Goal: Complete application form

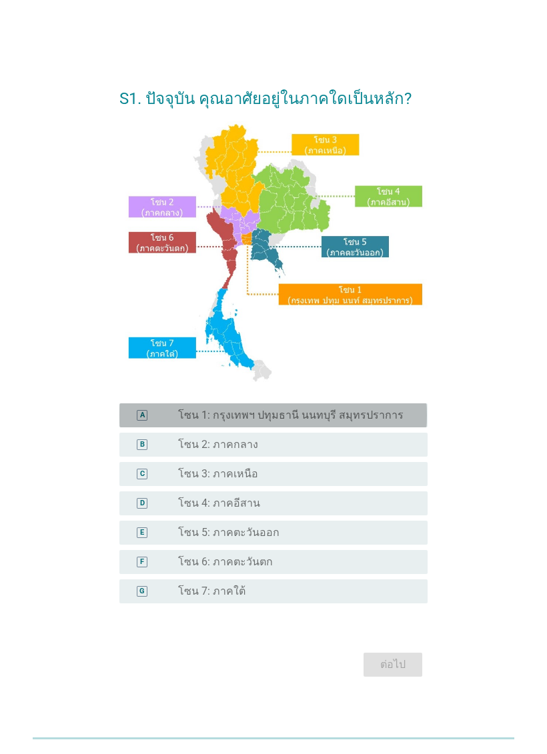
click at [372, 422] on label "โซน 1: กรุงเทพฯ ปทุมธานี นนทบุรี สมุทรปราการ" at bounding box center [290, 415] width 225 height 13
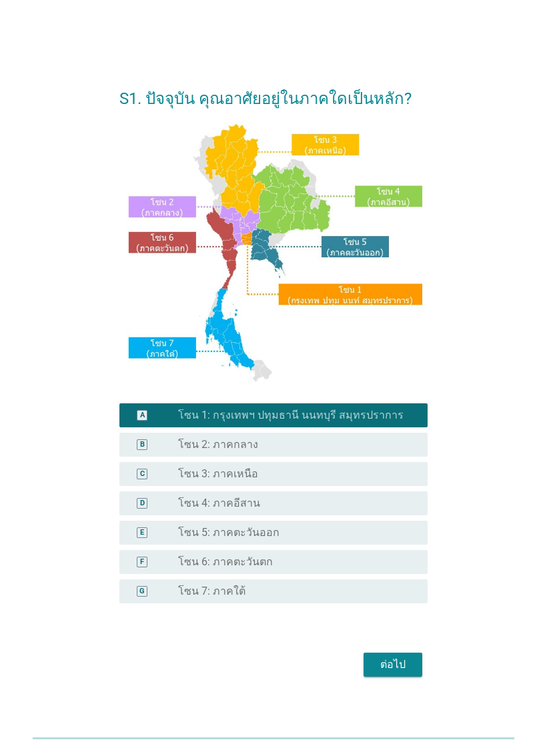
click at [408, 673] on div "ต่อไป" at bounding box center [392, 665] width 37 height 16
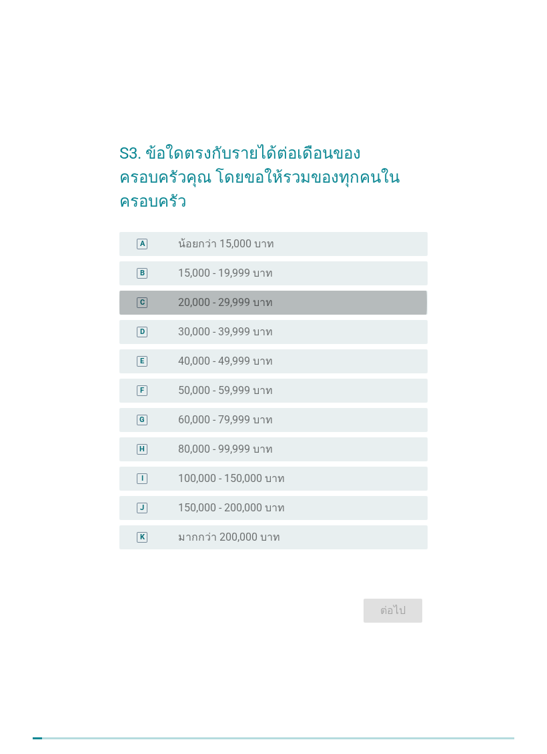
click at [419, 305] on div "C radio_button_unchecked 20,000 - 29,999 บาท" at bounding box center [273, 303] width 308 height 24
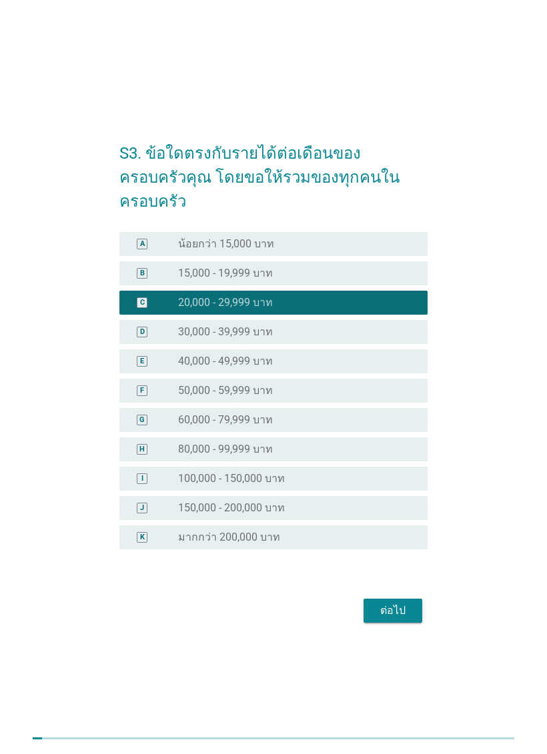
click at [414, 617] on button "ต่อไป" at bounding box center [393, 611] width 59 height 24
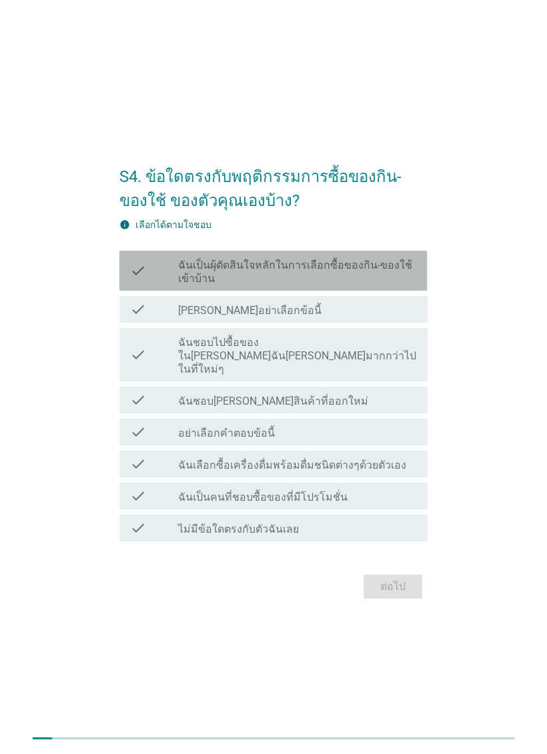
click at [424, 291] on div "check check_box_outline_blank ฉันเป็นผุ้ตัดสินใจหลักในการเลือกซื้อของกิน-ของใช้…" at bounding box center [273, 271] width 308 height 40
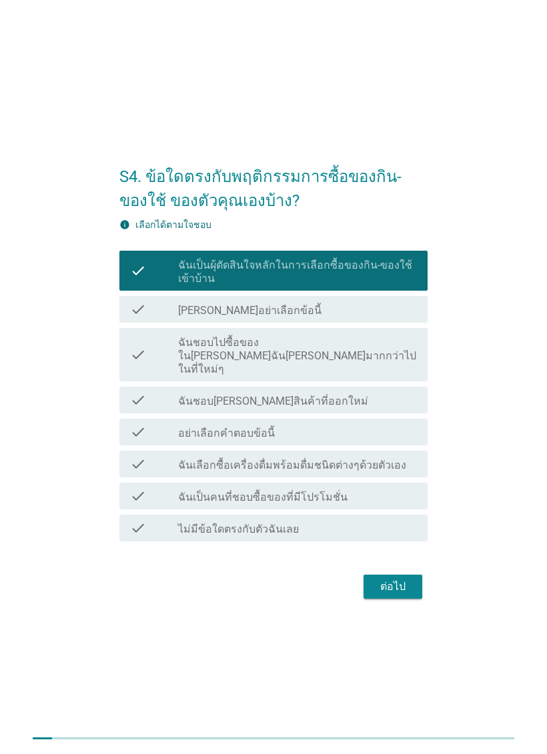
click at [398, 399] on div "check_box_outline_blank ฉันชอบ[PERSON_NAME]สินค้าที่ออกใหม่" at bounding box center [297, 400] width 239 height 16
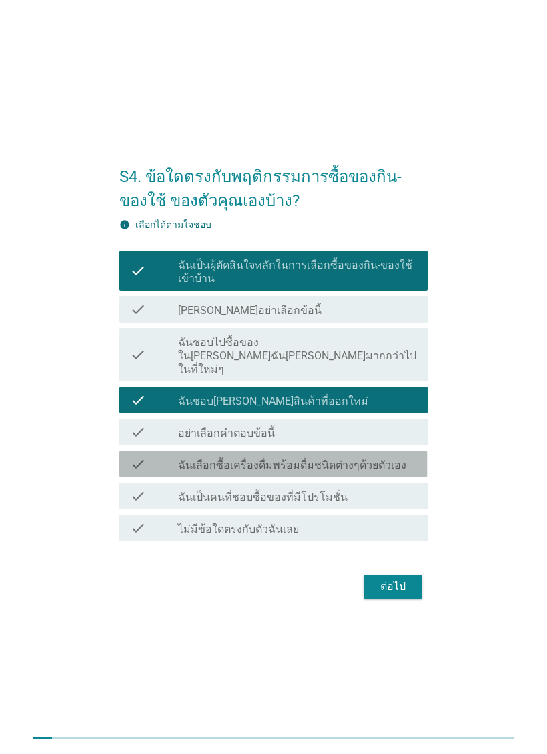
click at [400, 464] on div "check_box_outline_blank ฉันเลือกซื้อเครื่องดื่มพร้อมดื่มชนิดต่างๆด้วยตัวเอง" at bounding box center [297, 464] width 239 height 16
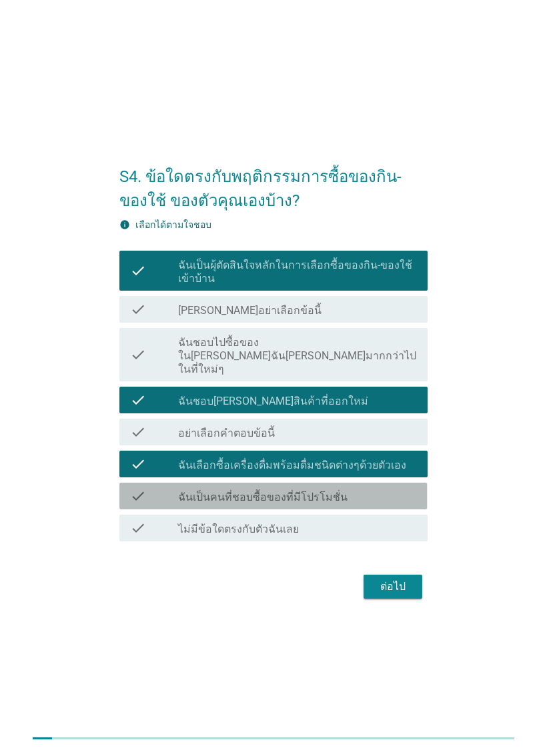
click at [393, 502] on div "check_box_outline_blank ฉันเป็นคนที่ชอบซื้อของที่มีโปรโมชั่น" at bounding box center [297, 496] width 239 height 16
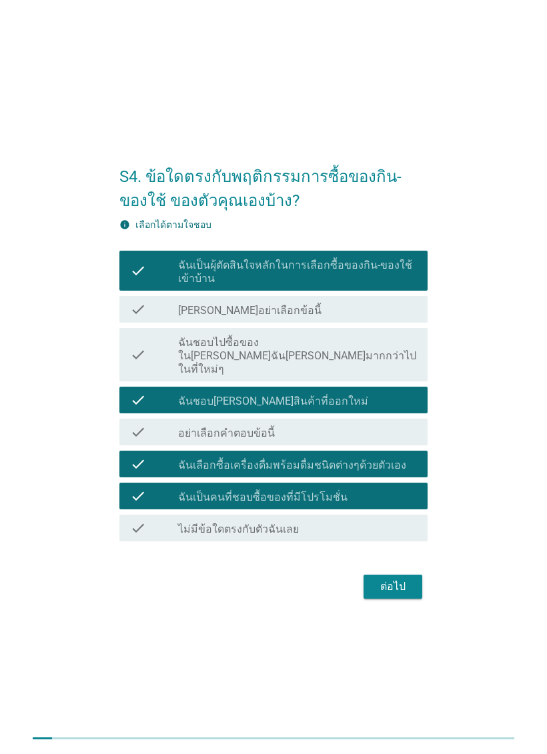
click at [410, 592] on div "ต่อไป" at bounding box center [392, 587] width 37 height 16
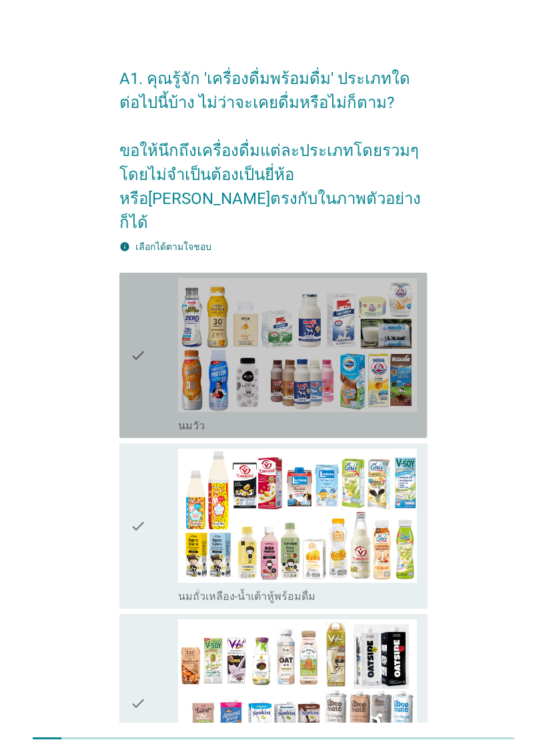
click at [143, 363] on icon "check" at bounding box center [138, 355] width 16 height 155
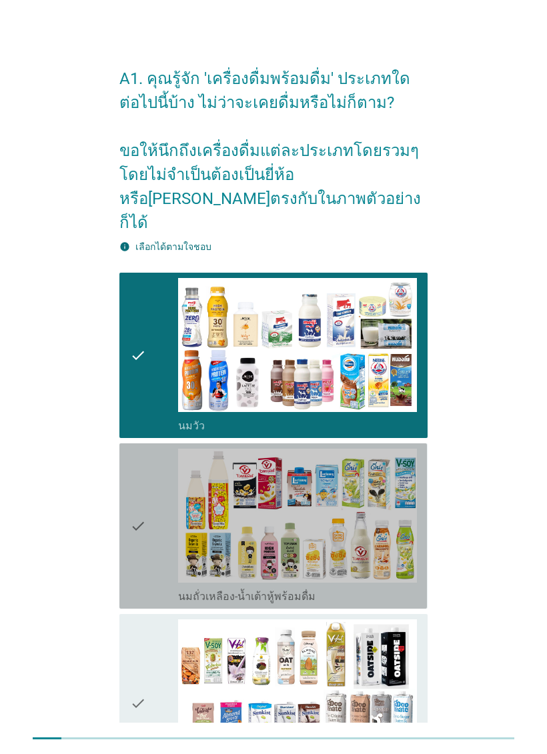
click at [173, 523] on div "check" at bounding box center [154, 526] width 48 height 155
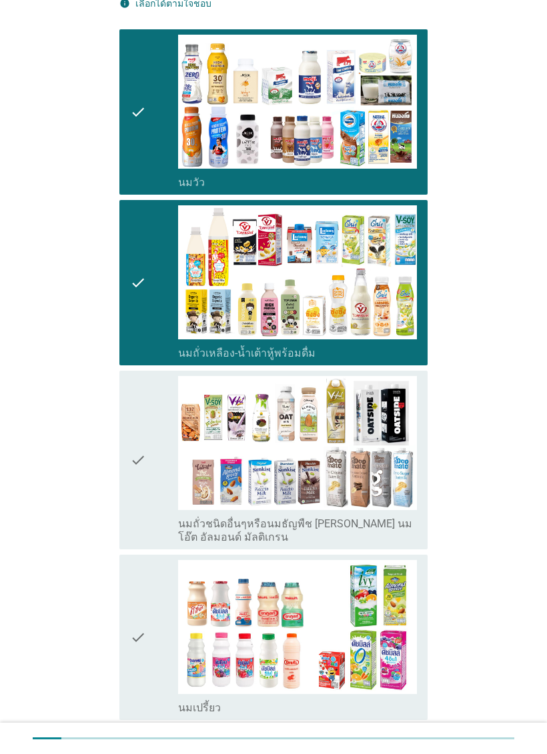
scroll to position [250, 0]
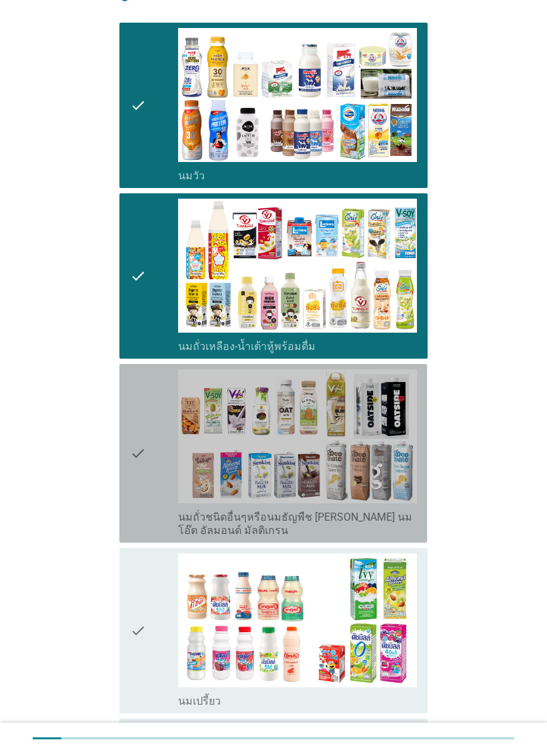
click at [156, 491] on div "check" at bounding box center [154, 454] width 48 height 168
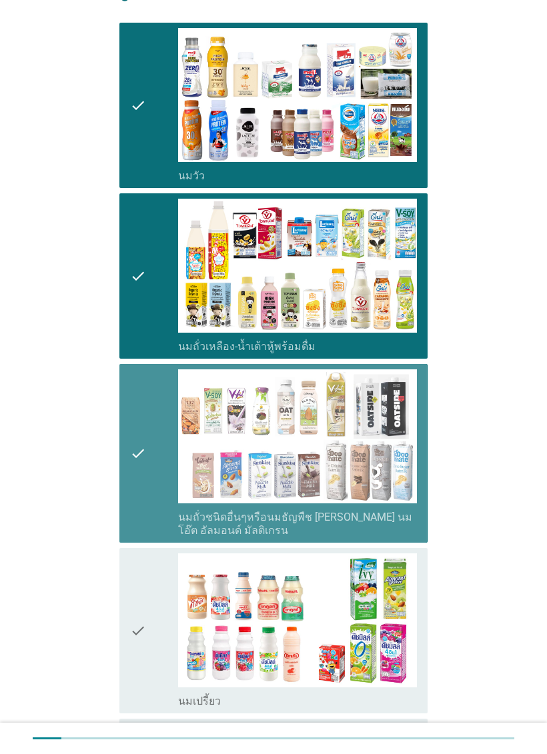
click at [154, 597] on div "check" at bounding box center [154, 631] width 48 height 155
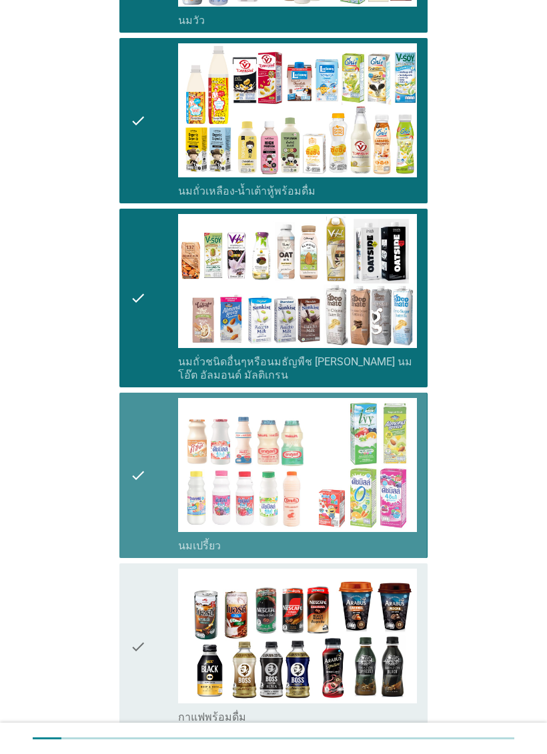
scroll to position [592, 0]
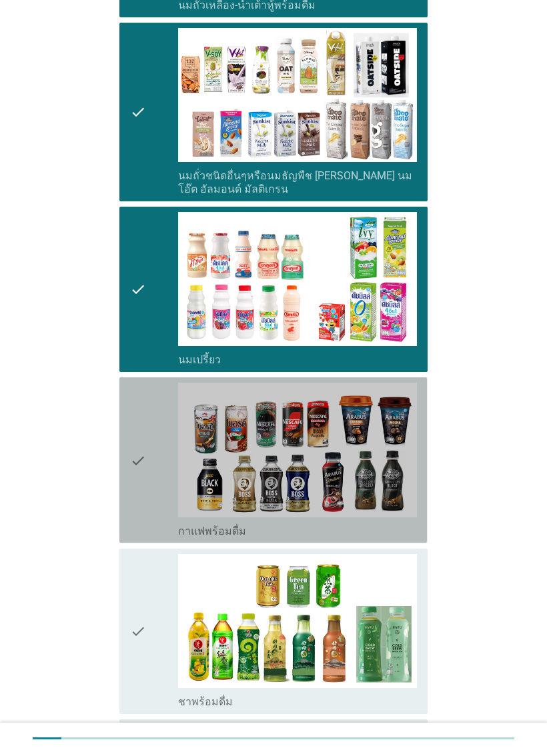
click at [153, 502] on div "check" at bounding box center [154, 460] width 48 height 155
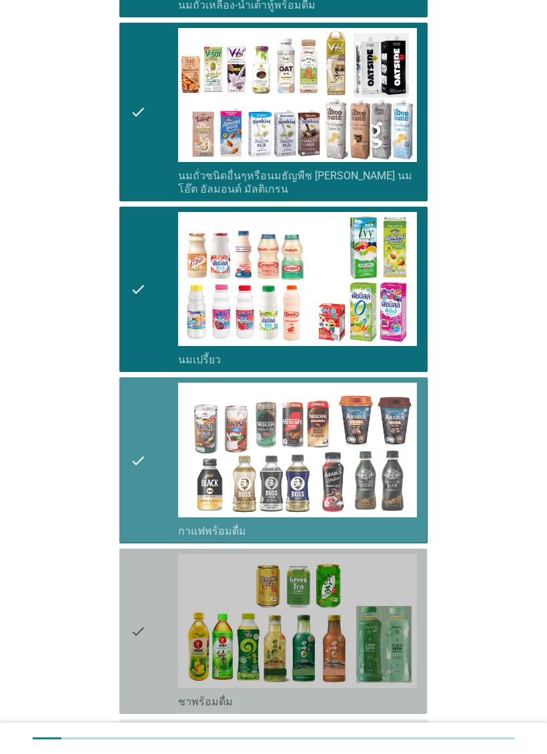
click at [154, 600] on div "check" at bounding box center [154, 631] width 48 height 155
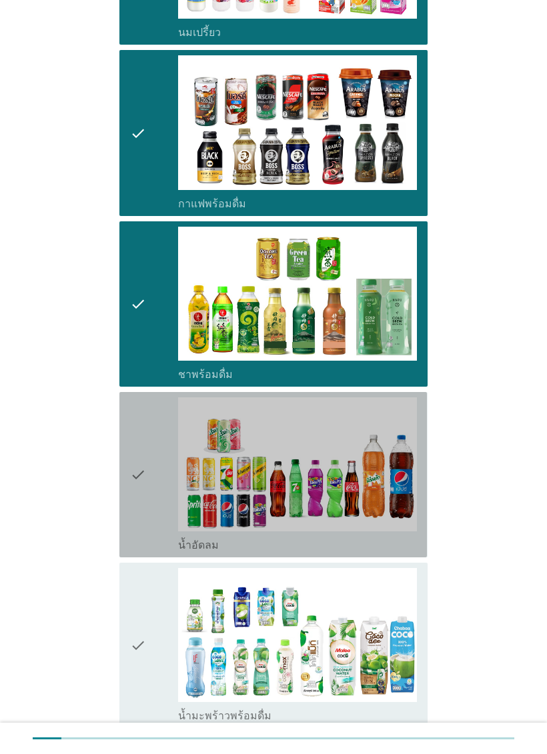
click at [156, 499] on div "check" at bounding box center [154, 475] width 48 height 155
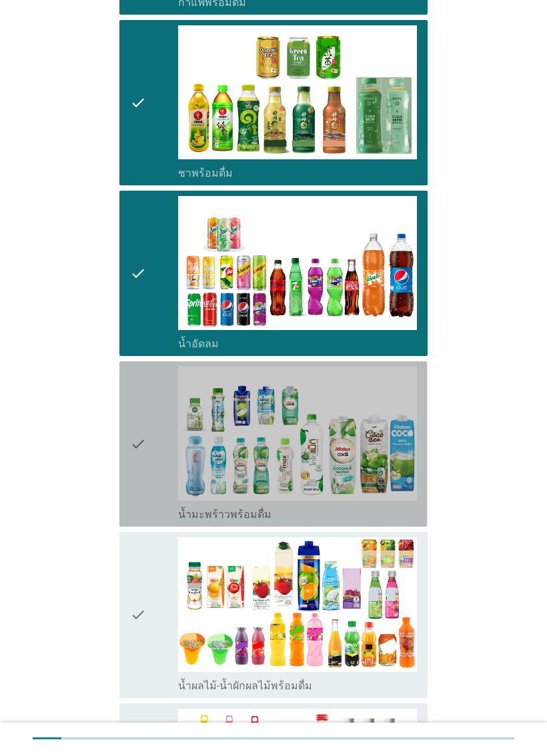
click at [147, 472] on div "check" at bounding box center [154, 444] width 48 height 155
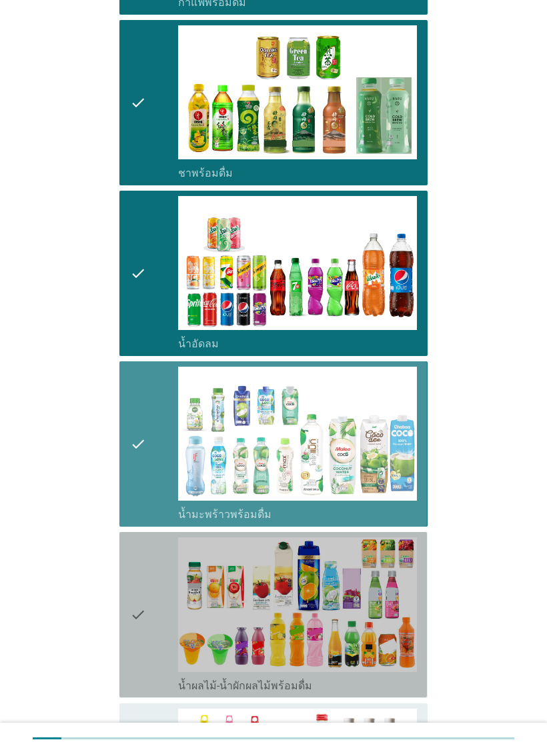
click at [154, 570] on div "check" at bounding box center [154, 615] width 48 height 155
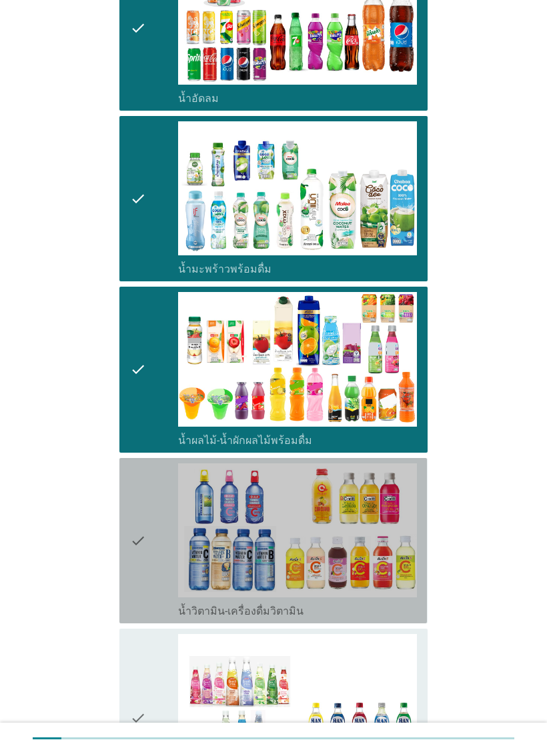
click at [158, 534] on div "check" at bounding box center [154, 541] width 48 height 155
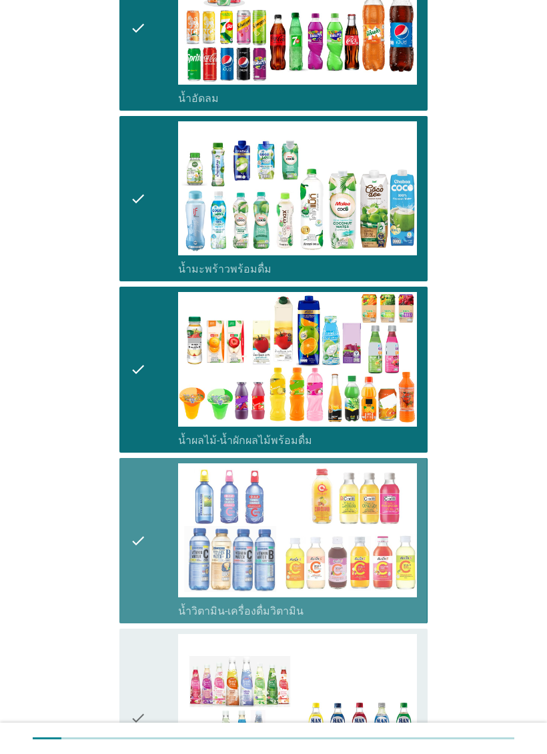
click at [153, 662] on div "check" at bounding box center [154, 718] width 48 height 168
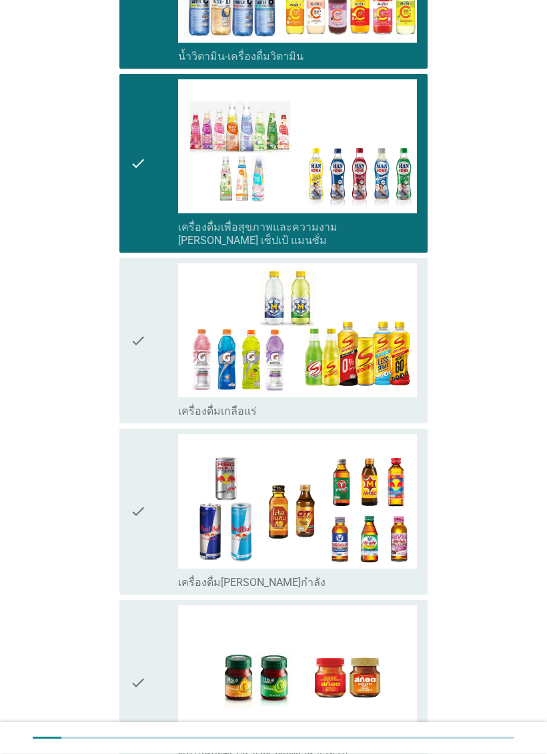
scroll to position [1922, 0]
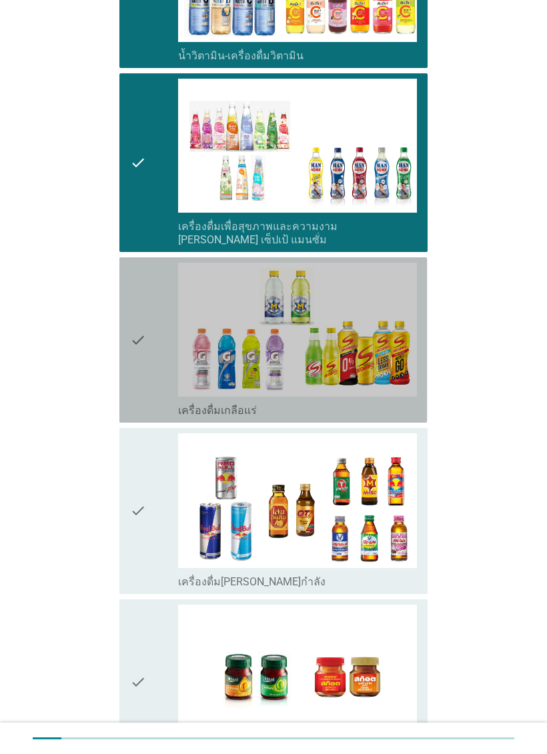
click at [159, 339] on div "check" at bounding box center [154, 340] width 48 height 155
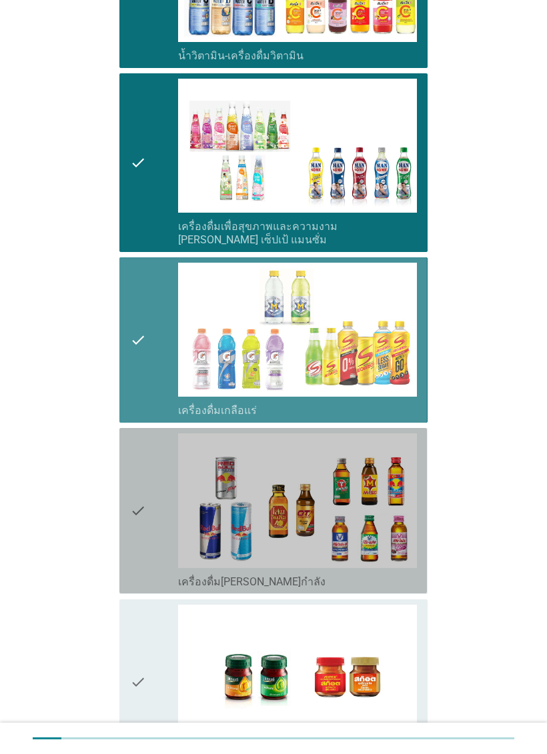
click at [161, 460] on div "check" at bounding box center [154, 511] width 48 height 155
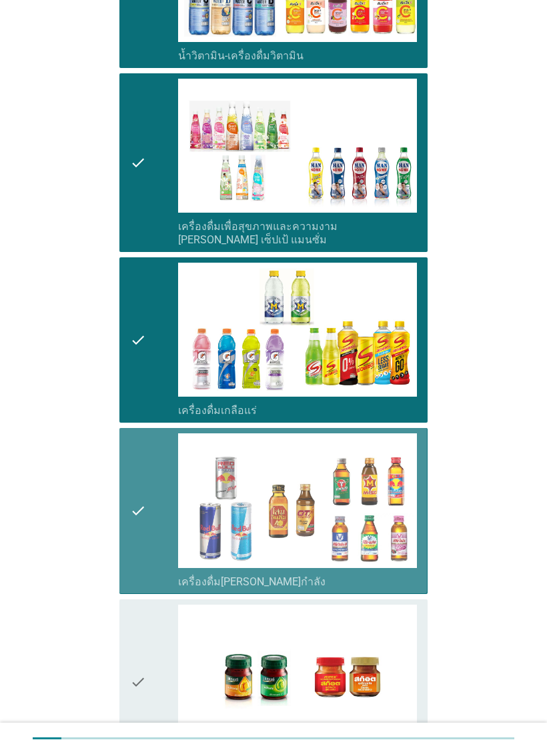
click at [156, 605] on div "check" at bounding box center [154, 682] width 48 height 155
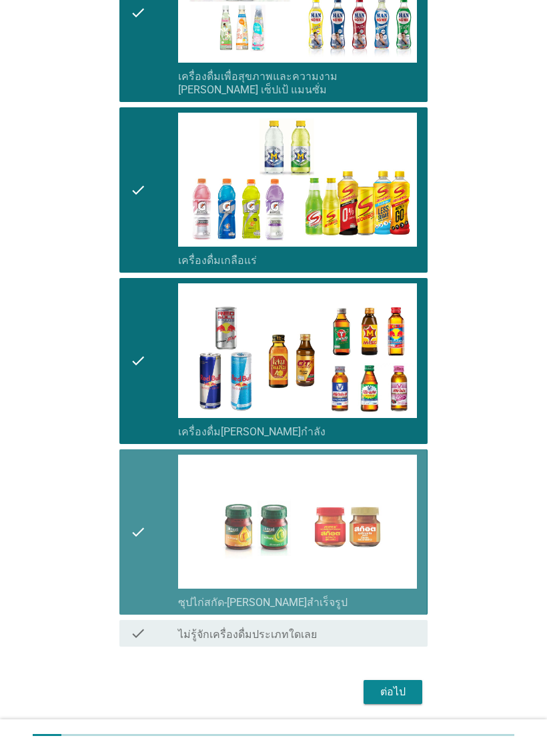
scroll to position [2067, 0]
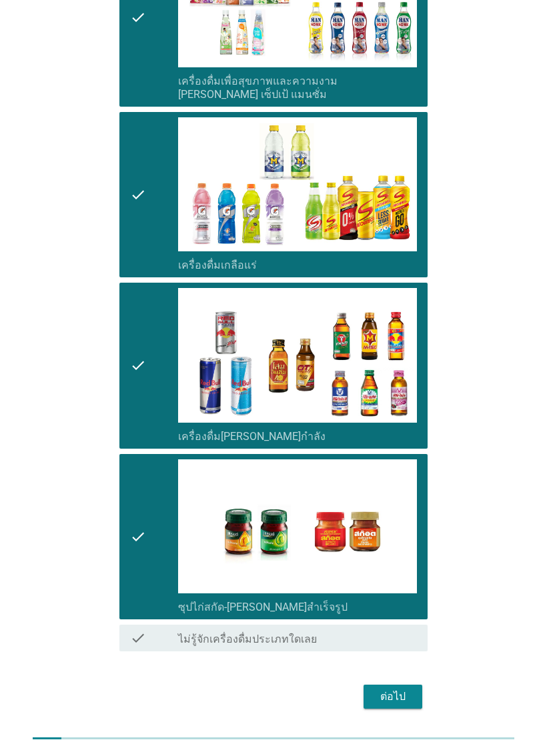
click at [412, 685] on button "ต่อไป" at bounding box center [393, 697] width 59 height 24
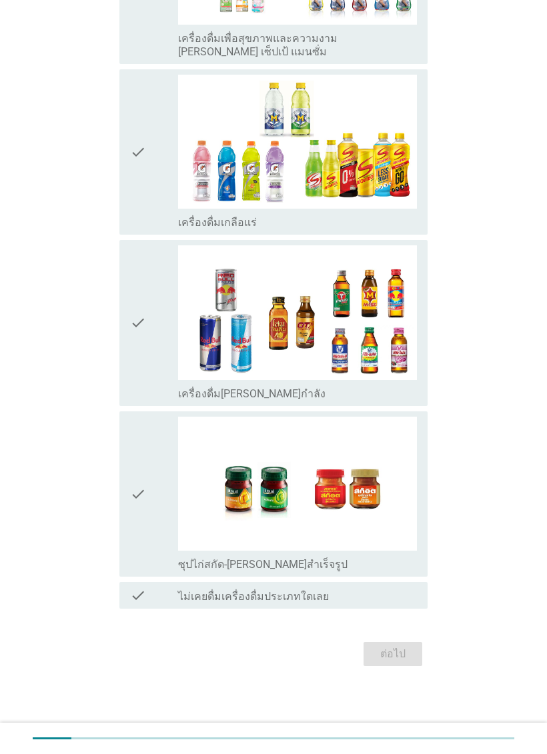
scroll to position [0, 0]
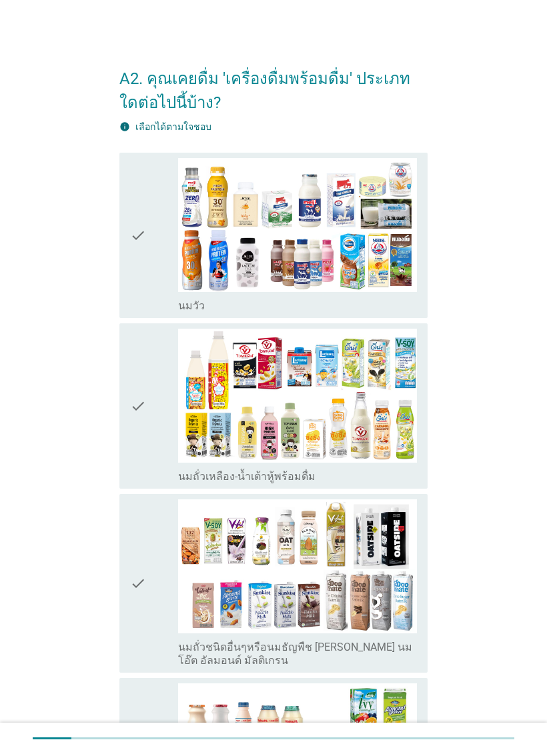
click at [157, 296] on div "check" at bounding box center [154, 235] width 48 height 155
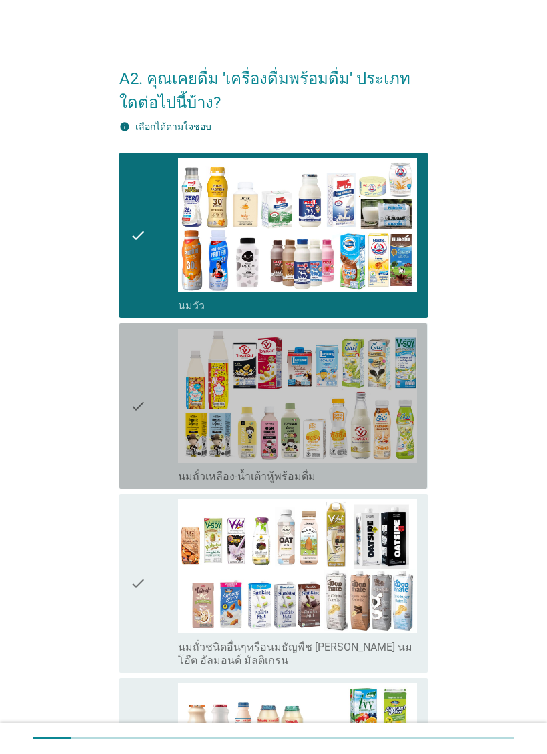
click at [156, 407] on div "check" at bounding box center [154, 406] width 48 height 155
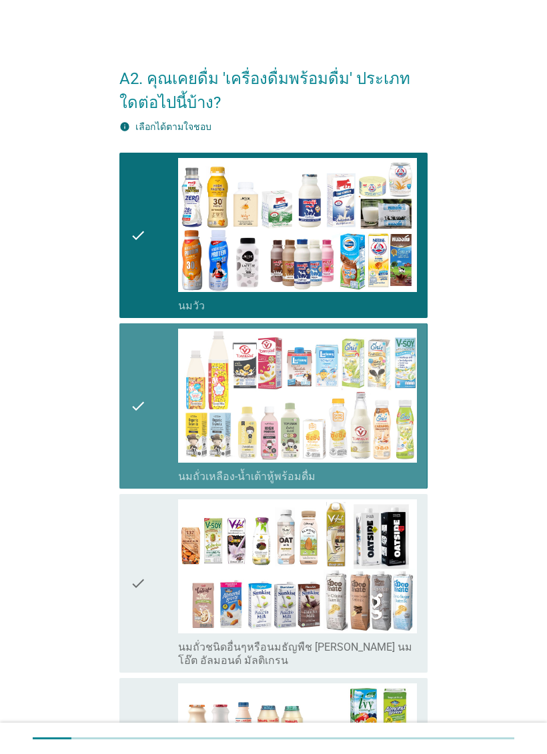
click at [160, 532] on div "check" at bounding box center [154, 584] width 48 height 168
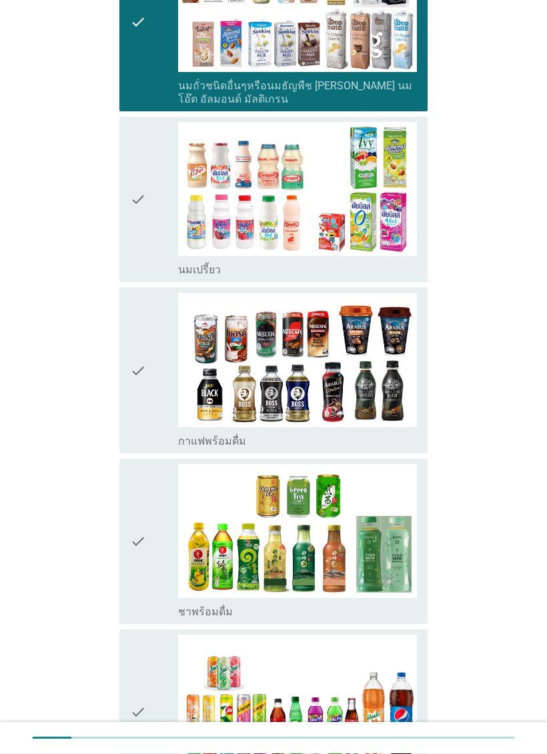
scroll to position [562, 0]
click at [150, 245] on div "check" at bounding box center [154, 199] width 48 height 155
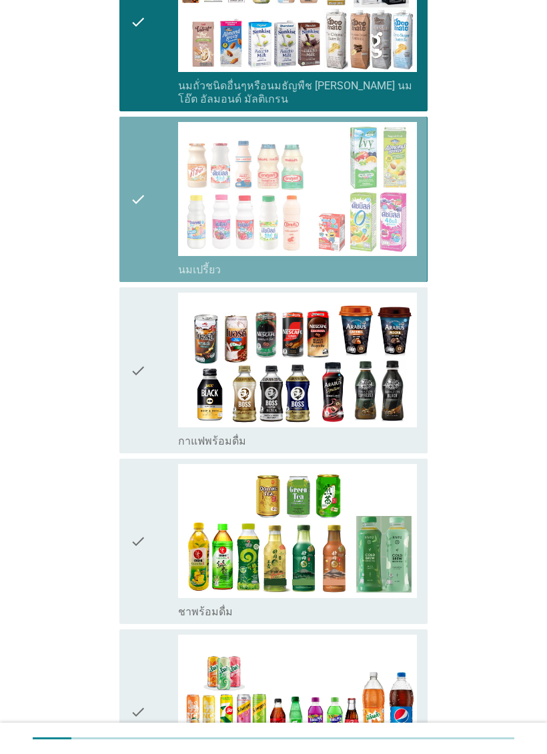
click at [143, 366] on icon "check" at bounding box center [138, 370] width 16 height 155
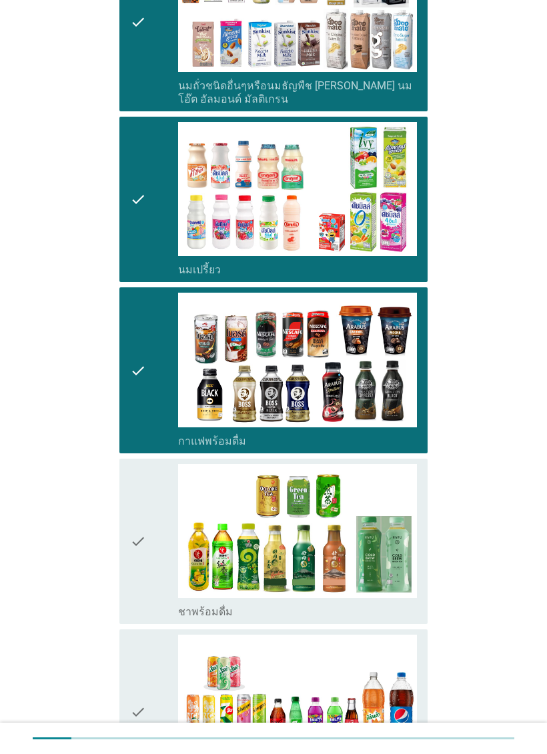
click at [155, 556] on div "check" at bounding box center [154, 541] width 48 height 155
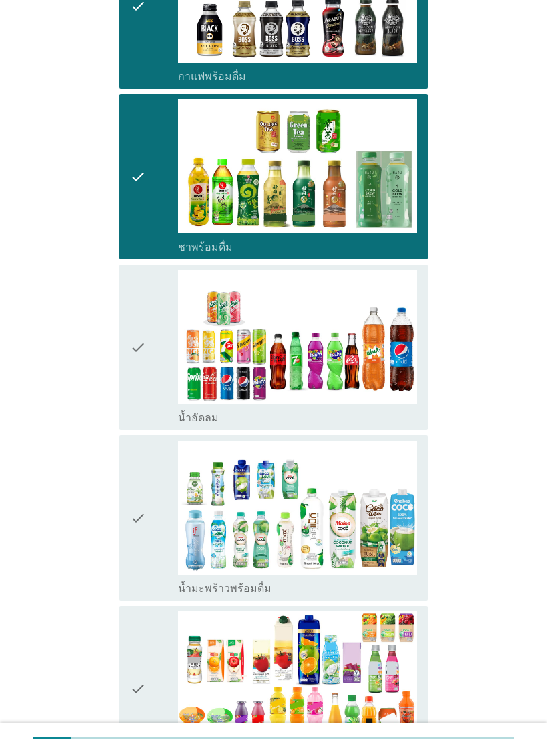
scroll to position [1009, 0]
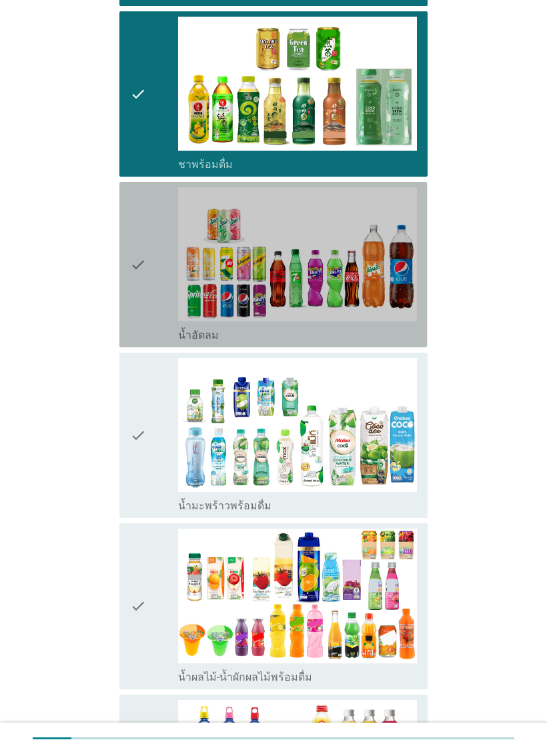
click at [160, 310] on div "check" at bounding box center [154, 264] width 48 height 155
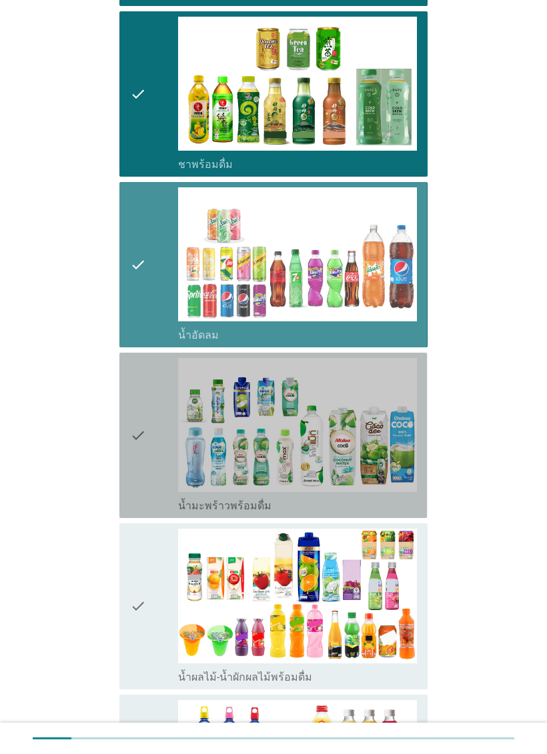
click at [155, 438] on div "check" at bounding box center [154, 435] width 48 height 155
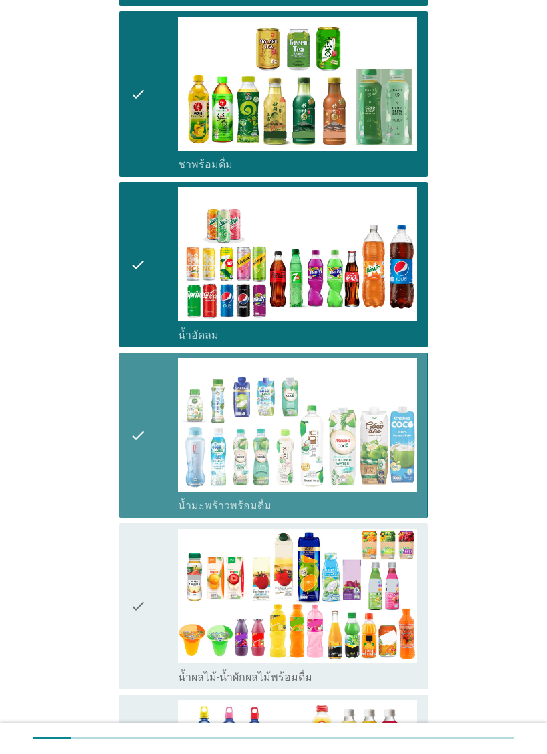
click at [162, 621] on div "check" at bounding box center [154, 606] width 48 height 155
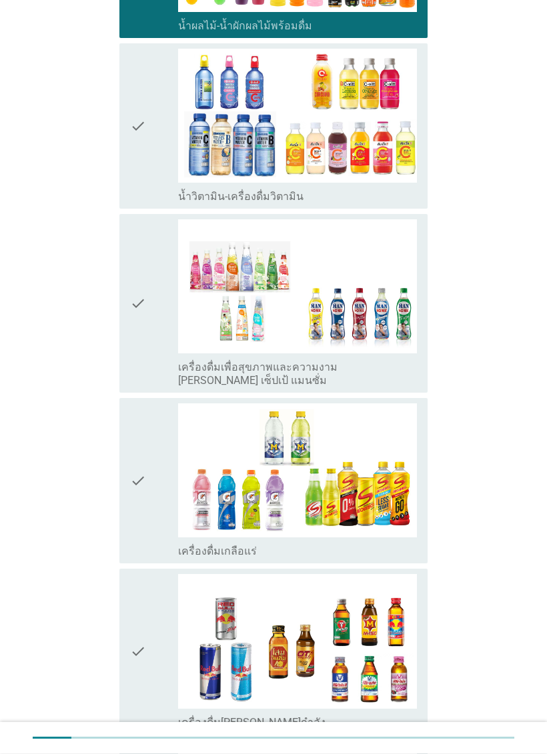
scroll to position [1667, 0]
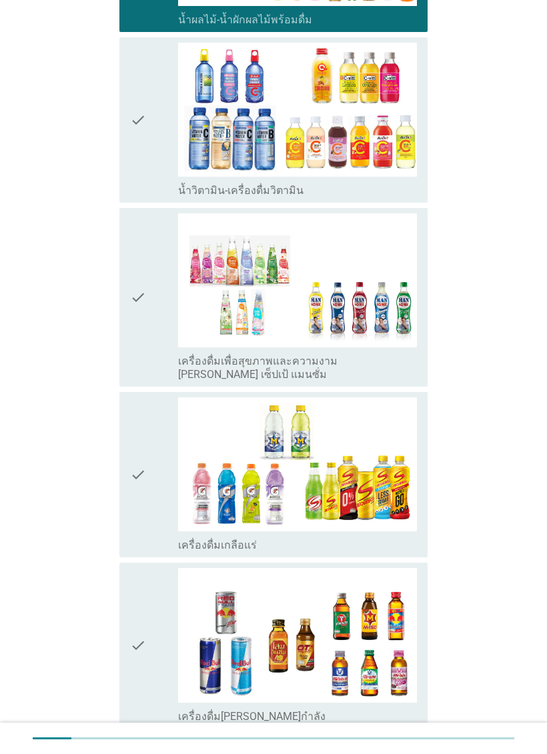
click at [156, 164] on div "check" at bounding box center [154, 120] width 48 height 155
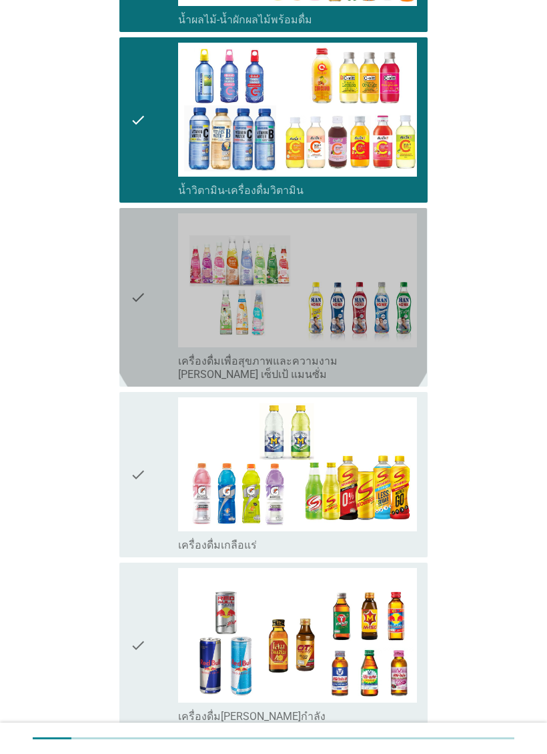
click at [156, 302] on div "check" at bounding box center [154, 297] width 48 height 168
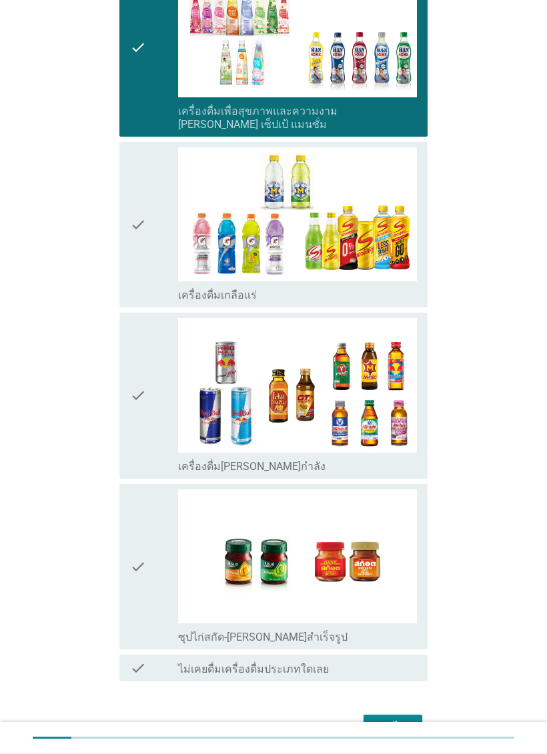
scroll to position [1971, 0]
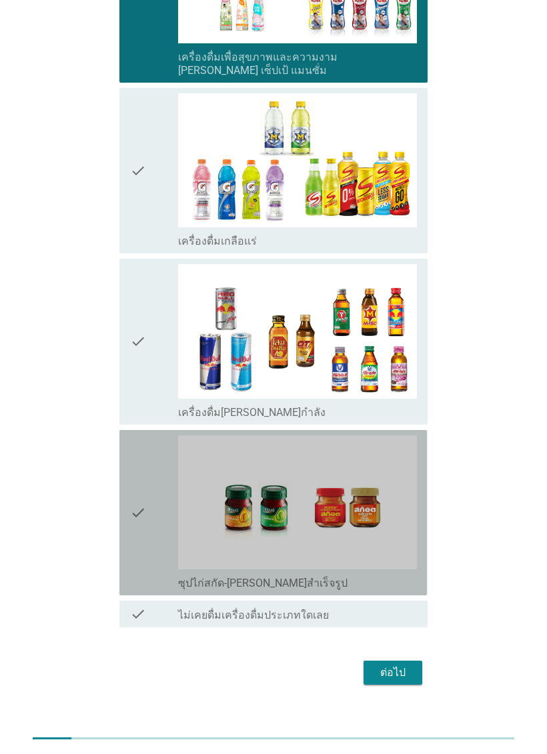
click at [142, 498] on icon "check" at bounding box center [138, 513] width 16 height 155
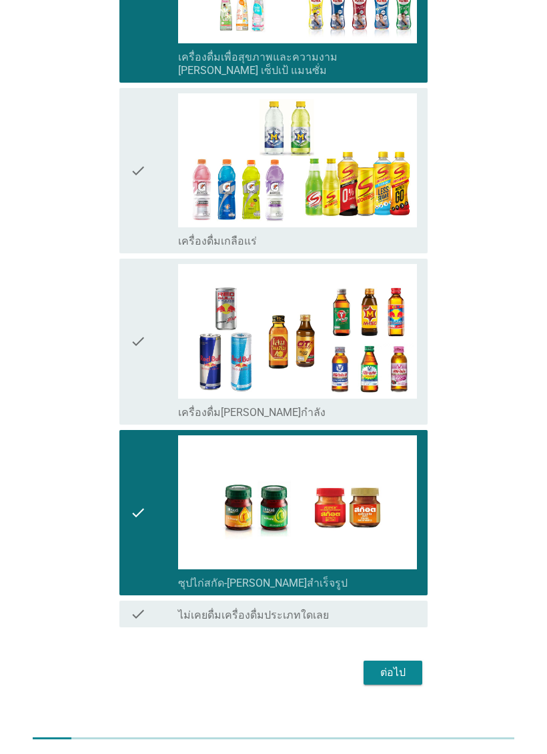
click at [402, 665] on div "ต่อไป" at bounding box center [392, 673] width 37 height 16
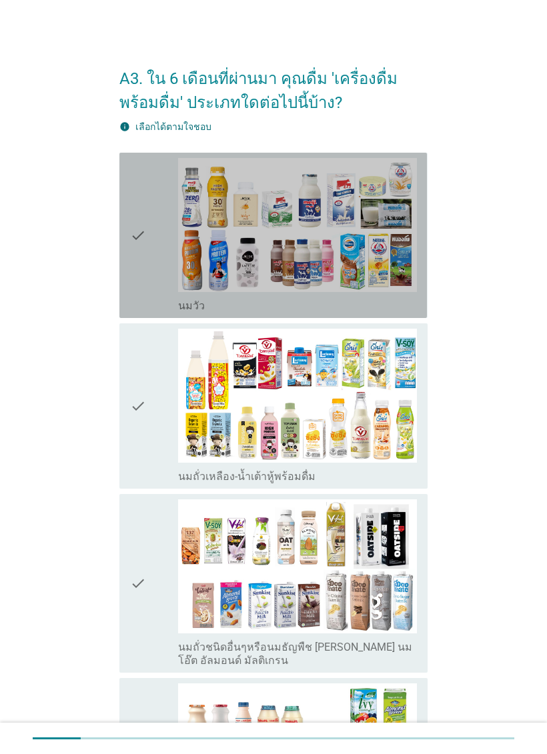
click at [153, 274] on div "check" at bounding box center [154, 235] width 48 height 155
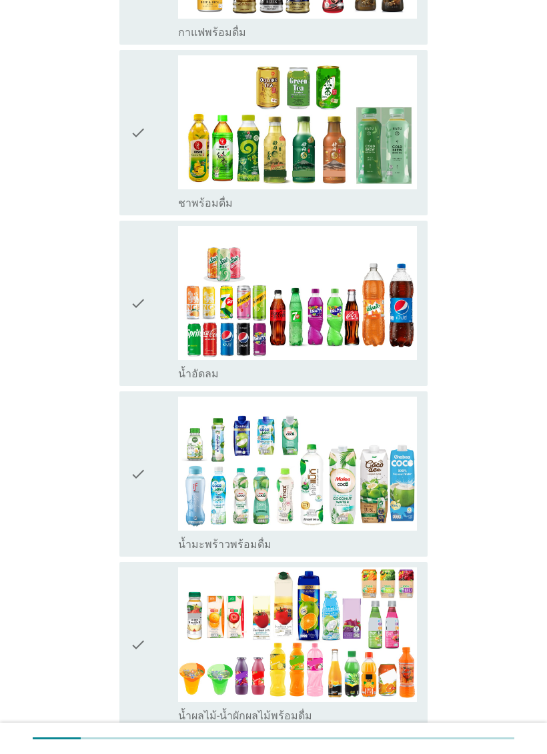
scroll to position [973, 0]
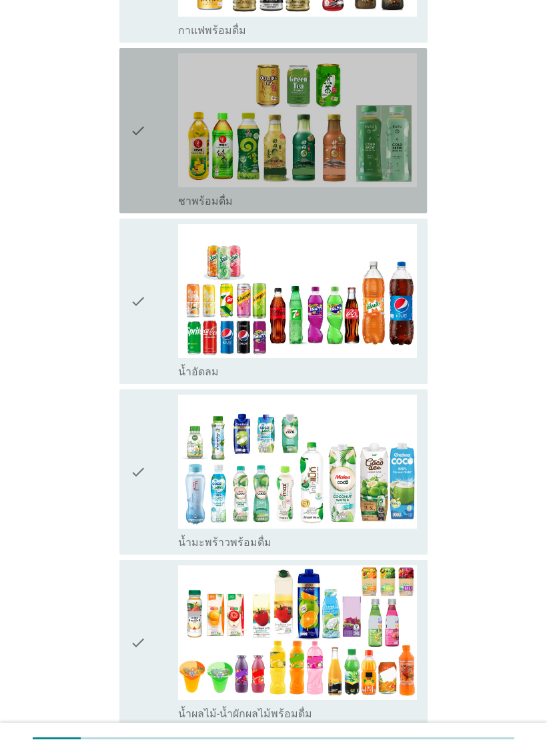
click at [156, 175] on div "check" at bounding box center [154, 130] width 48 height 155
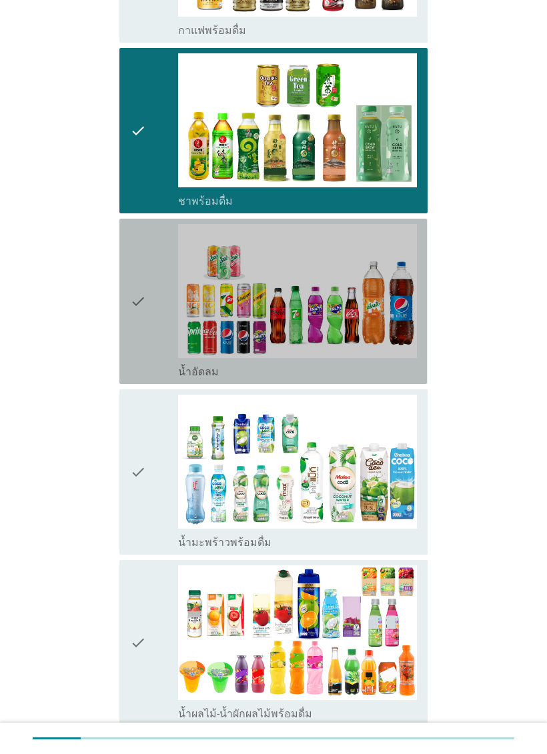
click at [169, 340] on div "check" at bounding box center [154, 301] width 48 height 155
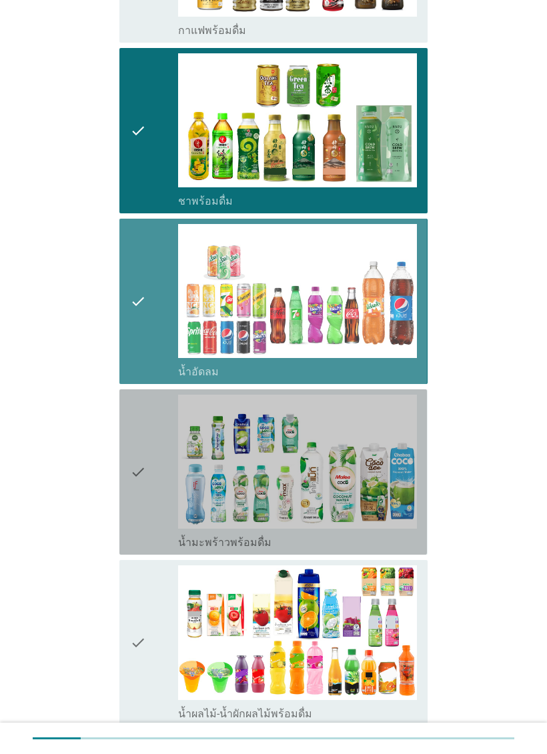
click at [144, 502] on icon "check" at bounding box center [138, 472] width 16 height 155
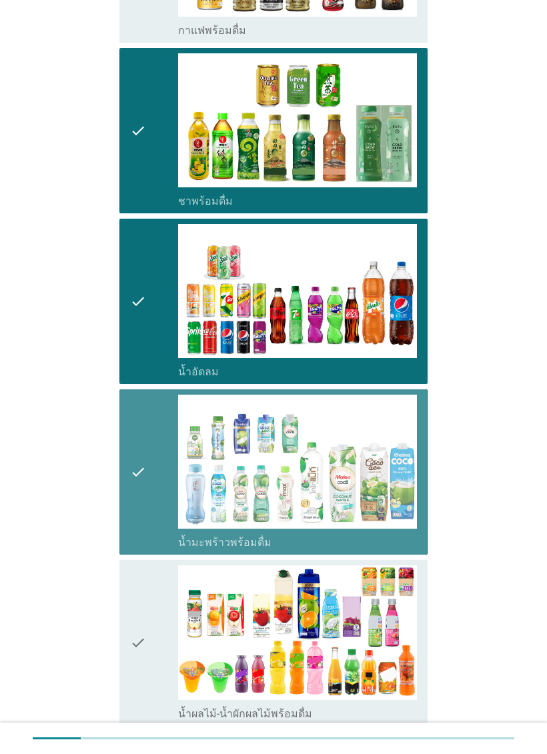
click at [143, 671] on icon "check" at bounding box center [138, 643] width 16 height 155
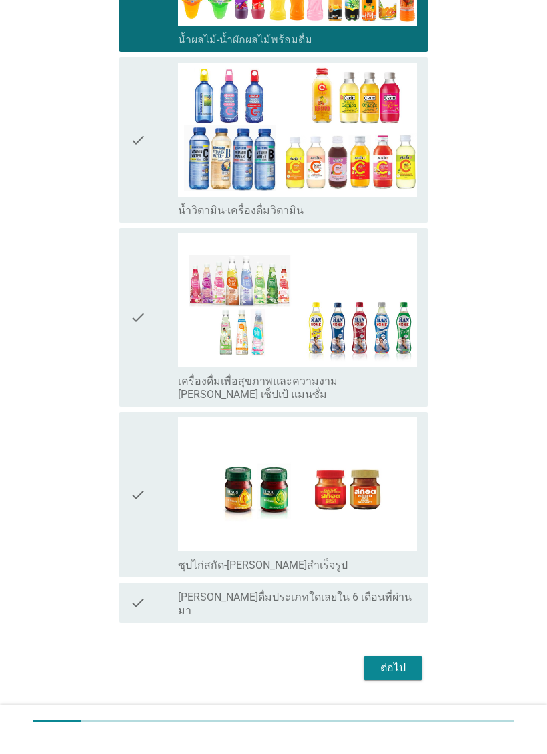
scroll to position [1633, 0]
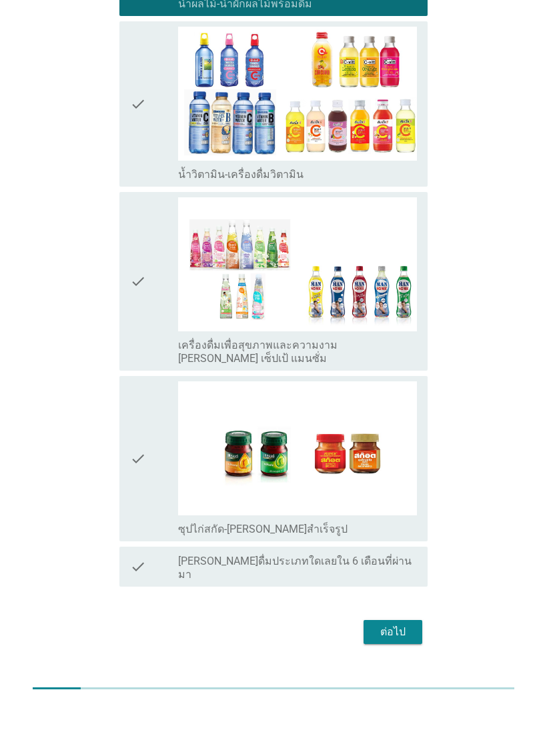
click at [419, 670] on button "ต่อไป" at bounding box center [393, 682] width 59 height 24
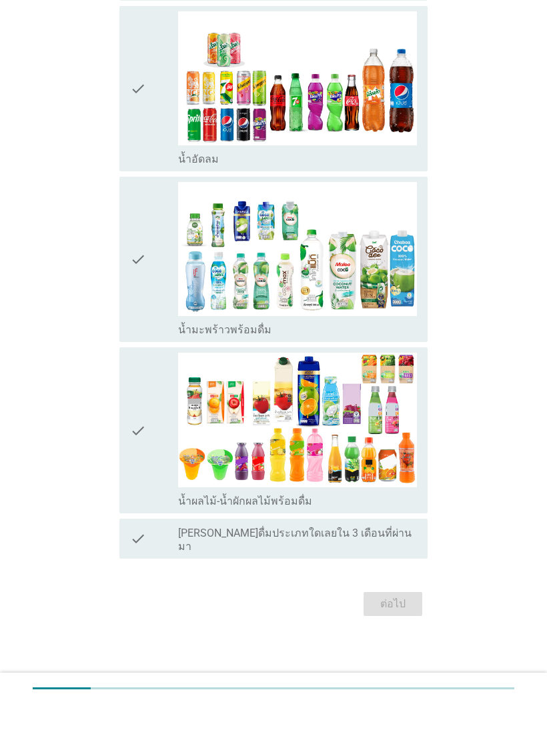
scroll to position [0, 0]
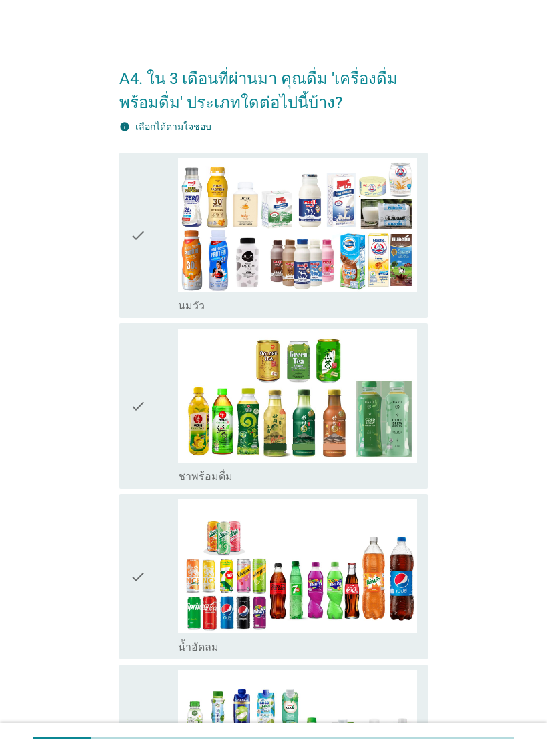
click at [135, 254] on icon "check" at bounding box center [138, 235] width 16 height 155
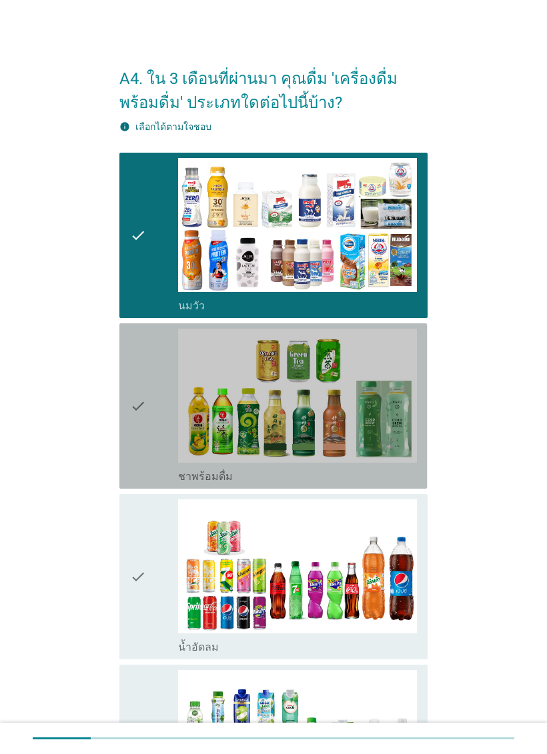
click at [150, 415] on div "check" at bounding box center [154, 406] width 48 height 155
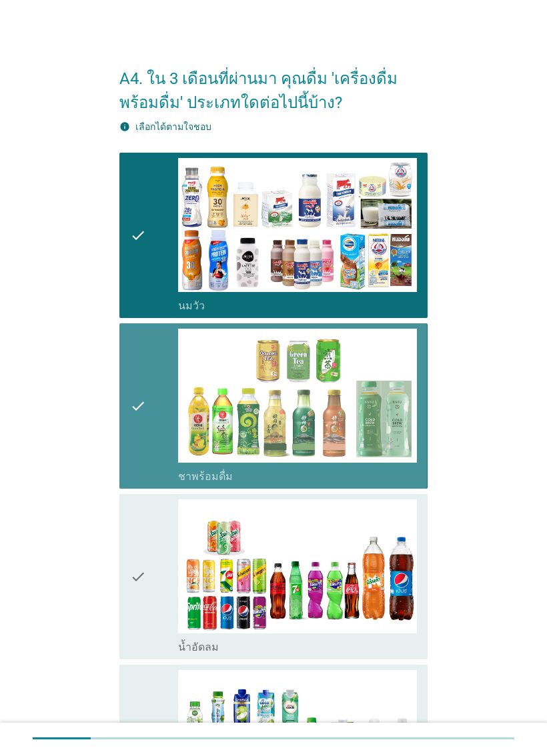
click at [148, 576] on div "check" at bounding box center [154, 577] width 48 height 155
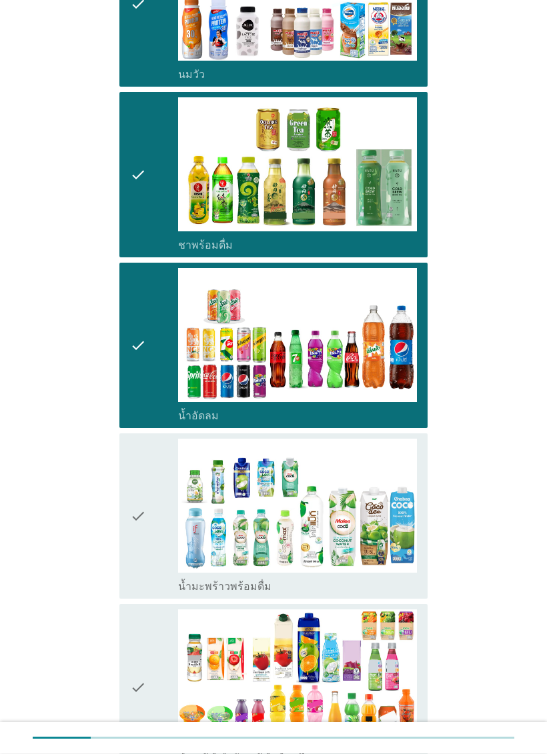
scroll to position [239, 0]
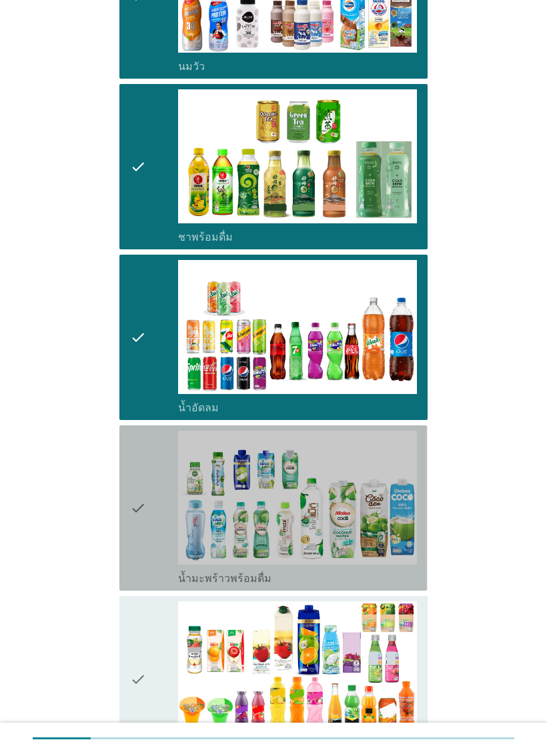
click at [140, 520] on icon "check" at bounding box center [138, 508] width 16 height 155
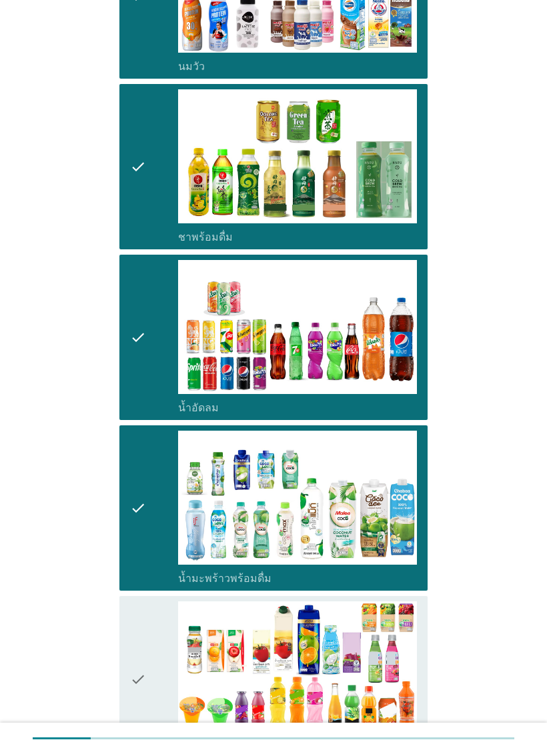
click at [156, 654] on div "check" at bounding box center [154, 679] width 48 height 155
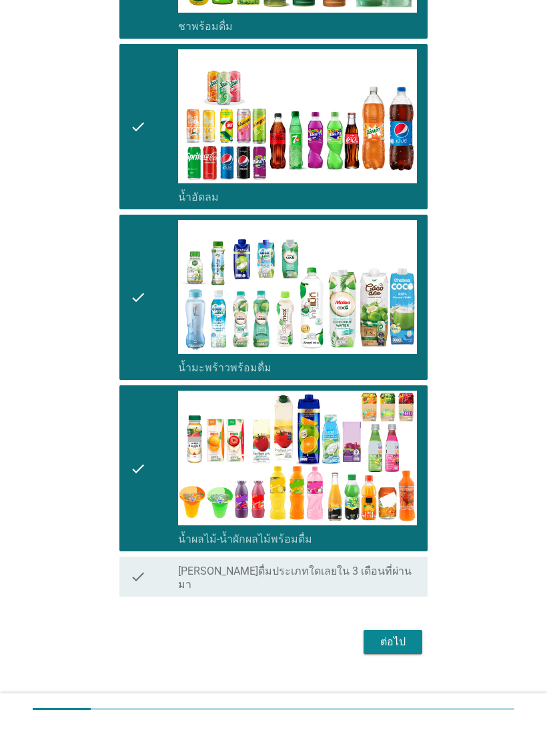
scroll to position [421, 0]
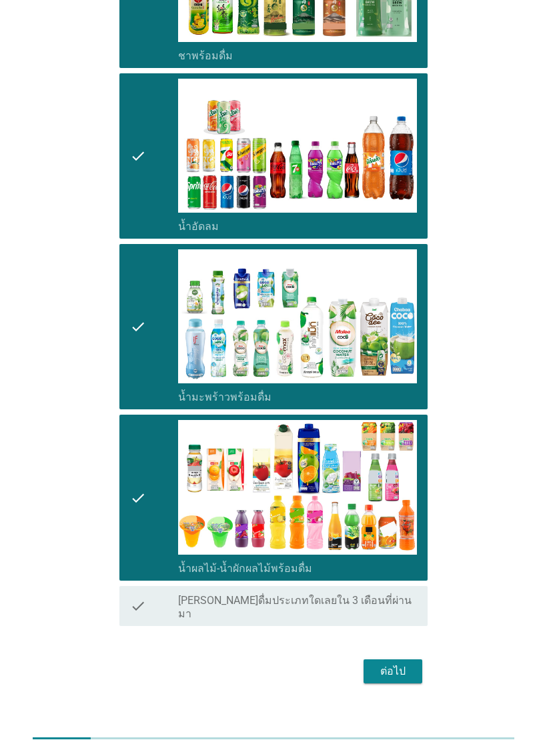
click at [400, 664] on div "ต่อไป" at bounding box center [392, 672] width 37 height 16
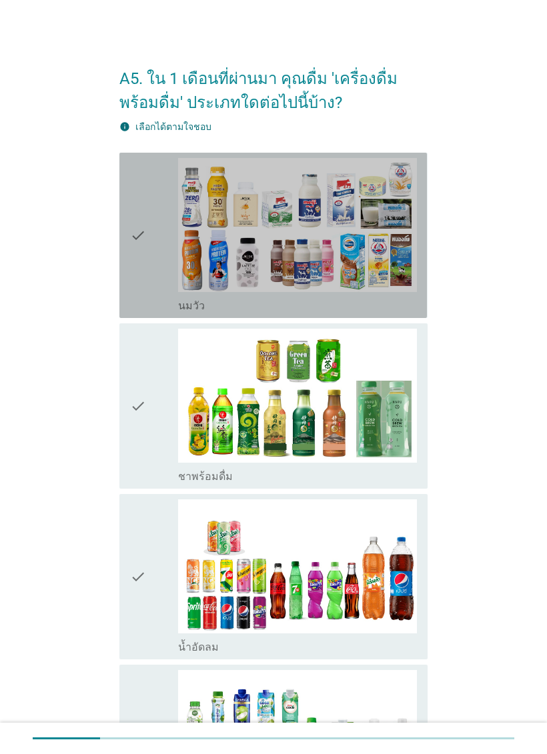
click at [150, 299] on div "check" at bounding box center [154, 235] width 48 height 155
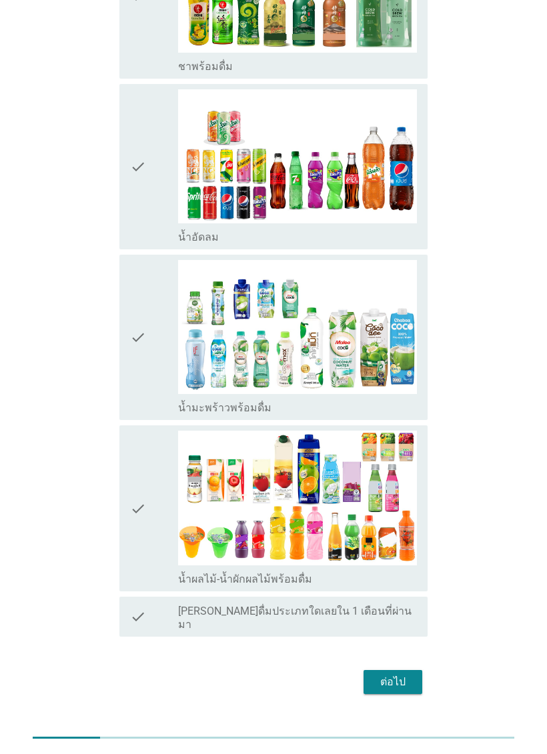
scroll to position [408, 0]
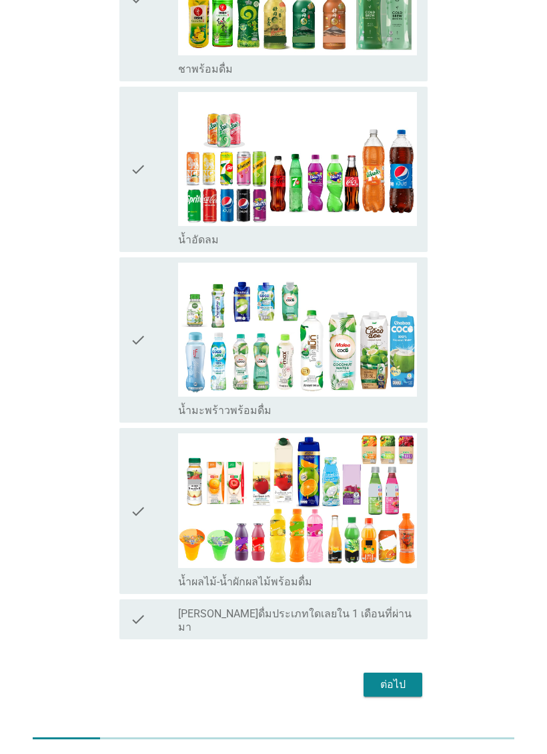
click at [149, 243] on div "check" at bounding box center [154, 169] width 48 height 155
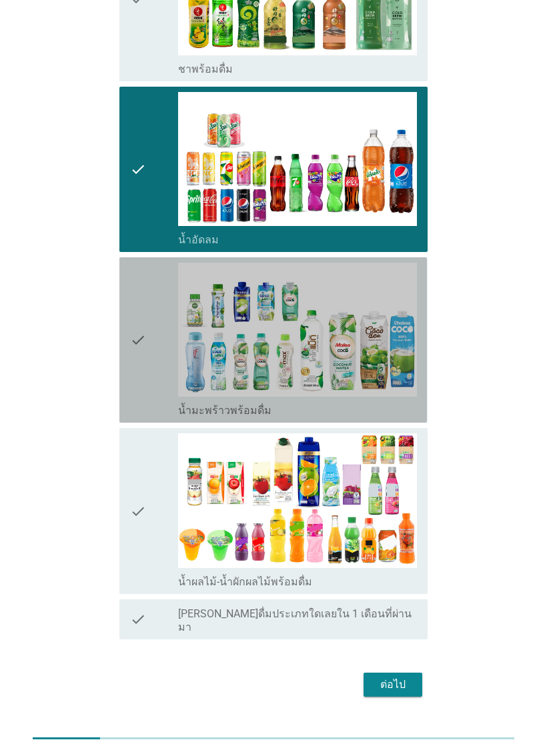
click at [164, 389] on div "check" at bounding box center [154, 340] width 48 height 155
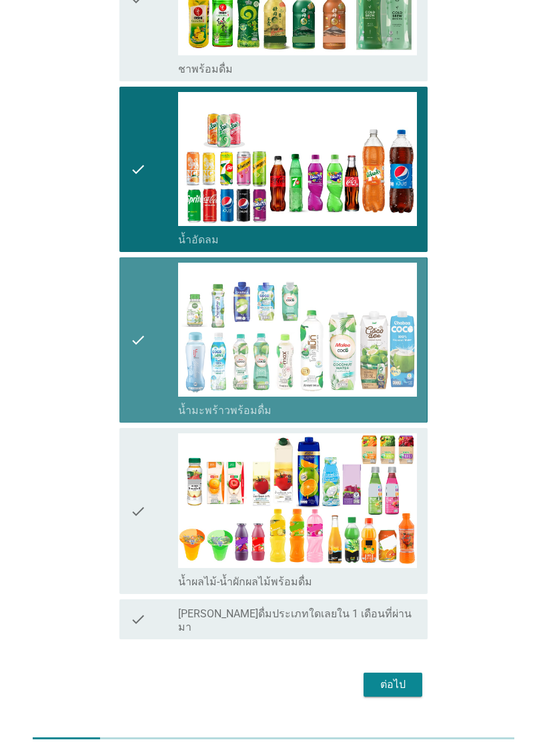
click at [143, 492] on icon "check" at bounding box center [138, 511] width 16 height 155
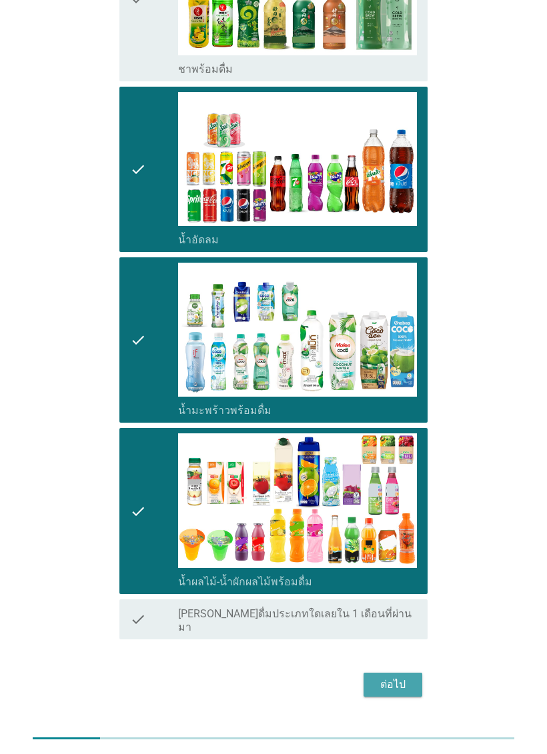
click at [392, 677] on div "ต่อไป" at bounding box center [392, 685] width 37 height 16
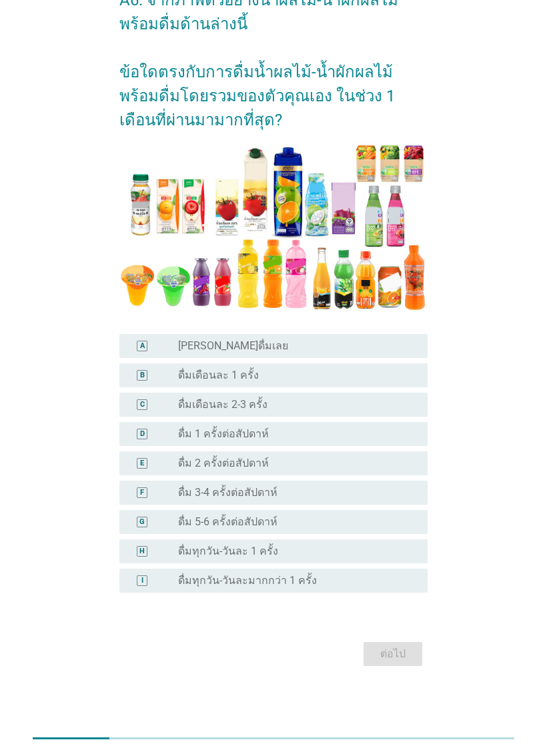
scroll to position [0, 0]
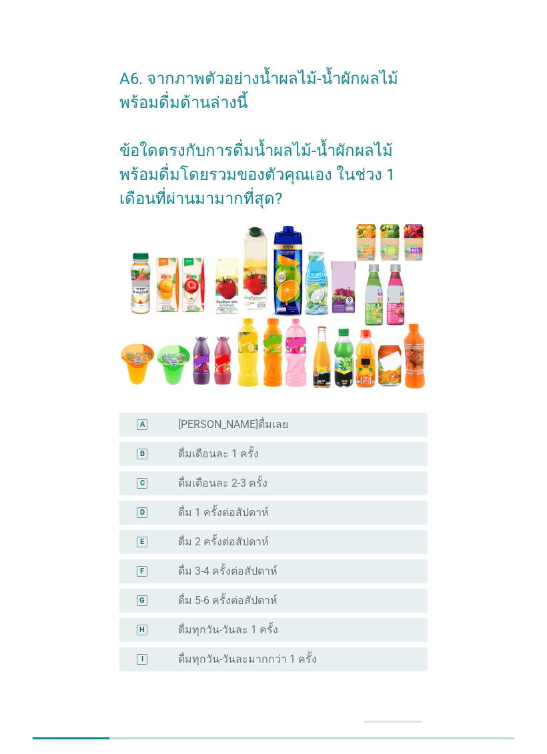
click at [333, 554] on div "E radio_button_unchecked ดื่ม 2 ครั้งต่อสัปดาห์" at bounding box center [273, 542] width 308 height 24
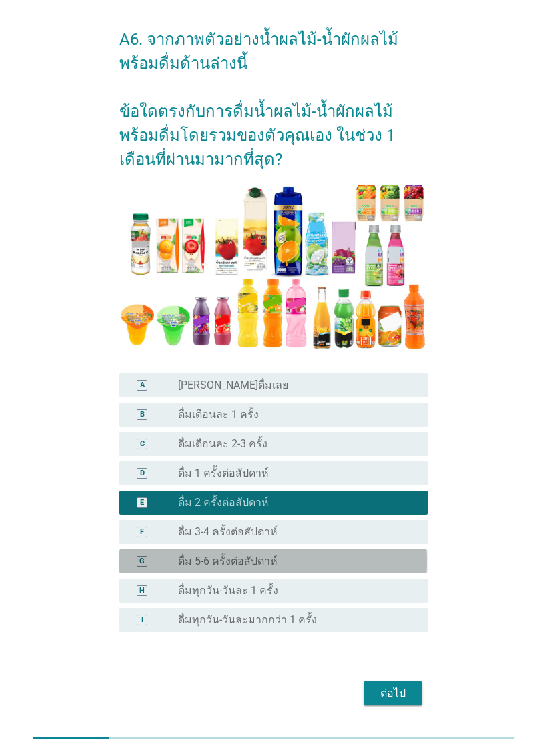
scroll to position [40, 0]
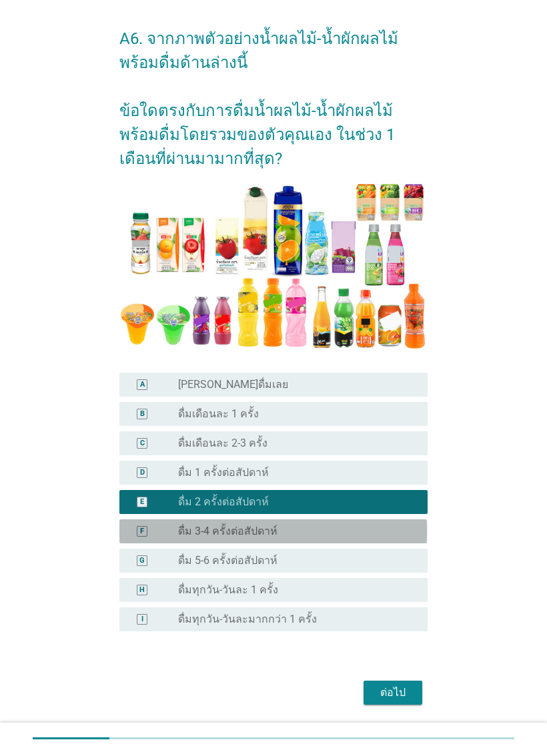
click at [390, 536] on div "radio_button_unchecked ดื่ม 3-4 ครั้งต่อสัปดาห์" at bounding box center [292, 531] width 228 height 13
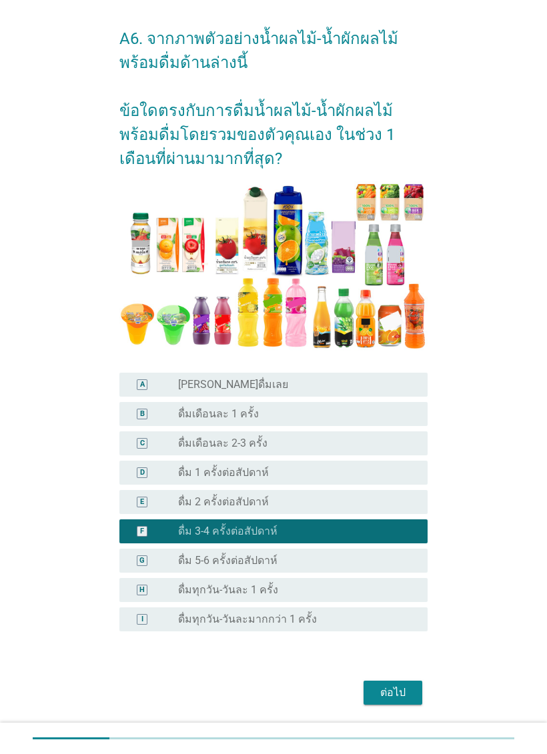
click at [399, 681] on button "ต่อไป" at bounding box center [393, 693] width 59 height 24
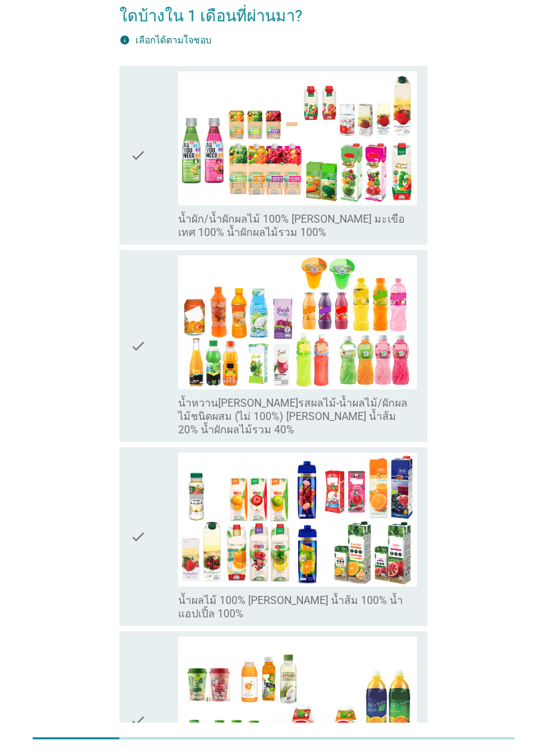
scroll to position [154, 0]
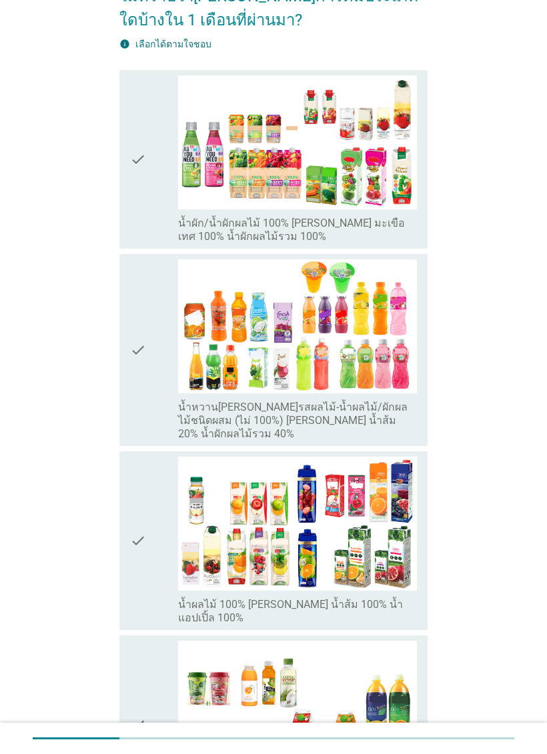
click at [404, 221] on label "น้ำผัก/น้ำผักผลไม้ 100% [PERSON_NAME] มะเขือเทศ 100% น้ำผักผลไม้รวม 100%" at bounding box center [297, 230] width 239 height 27
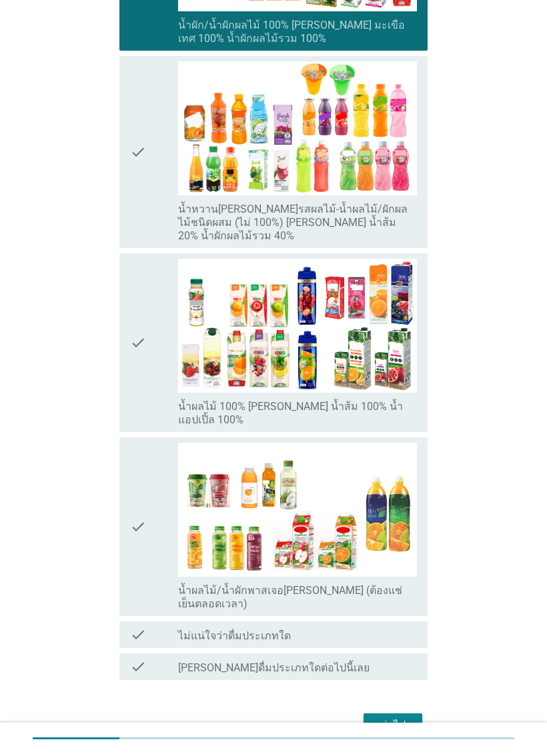
scroll to position [381, 0]
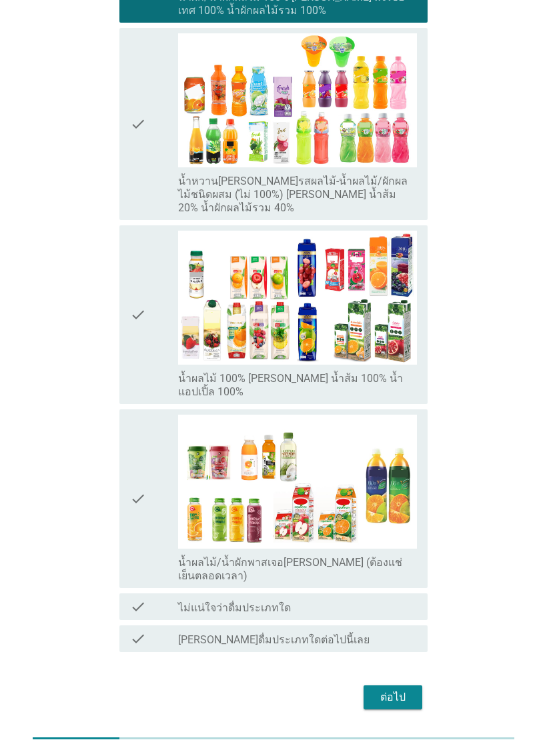
click at [414, 686] on button "ต่อไป" at bounding box center [393, 698] width 59 height 24
